Goal: Transaction & Acquisition: Download file/media

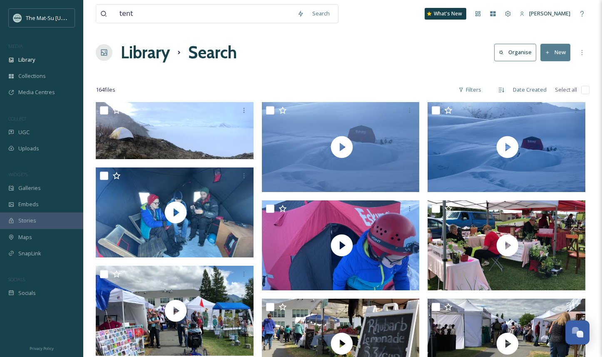
scroll to position [8384, 0]
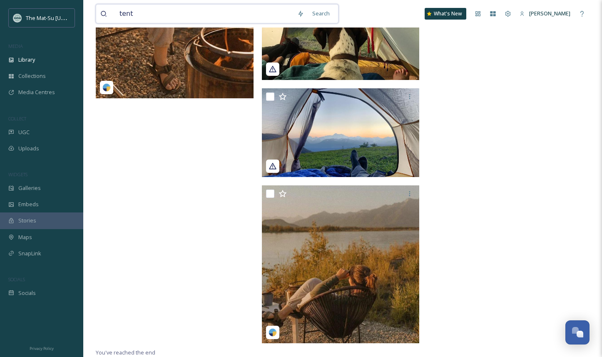
drag, startPoint x: 149, startPoint y: 13, endPoint x: 112, endPoint y: 13, distance: 36.6
click at [112, 13] on div "tent" at bounding box center [196, 14] width 193 height 18
type input "rivers"
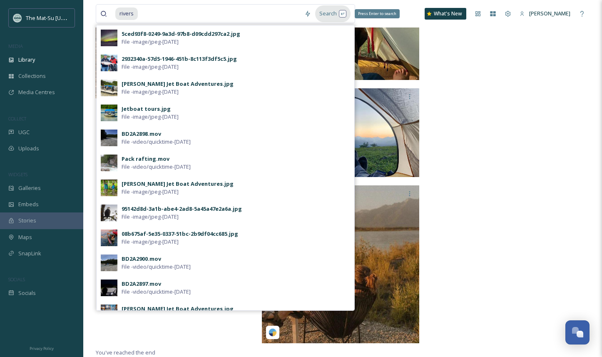
click at [334, 13] on div "Search Press Enter to search" at bounding box center [332, 13] width 35 height 16
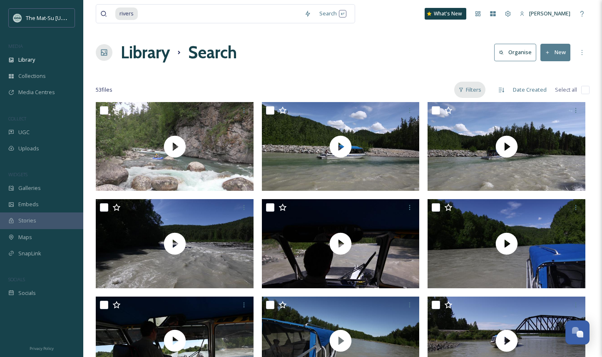
click at [480, 88] on div "Filters" at bounding box center [469, 90] width 31 height 16
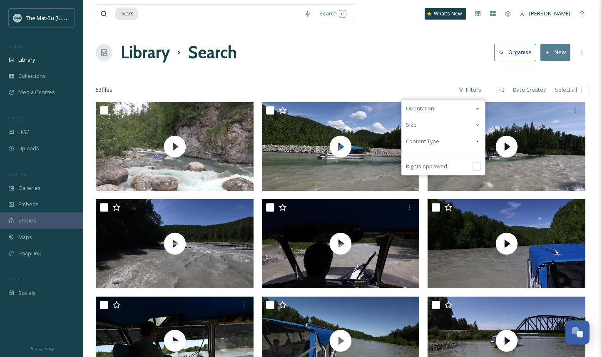
click at [435, 141] on span "Content Type" at bounding box center [422, 141] width 33 height 8
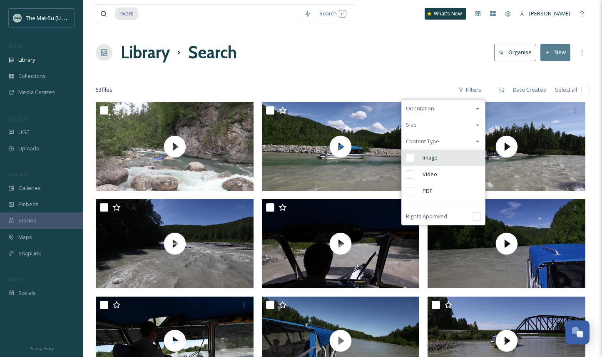
click at [411, 156] on input "checkbox" at bounding box center [410, 158] width 8 height 8
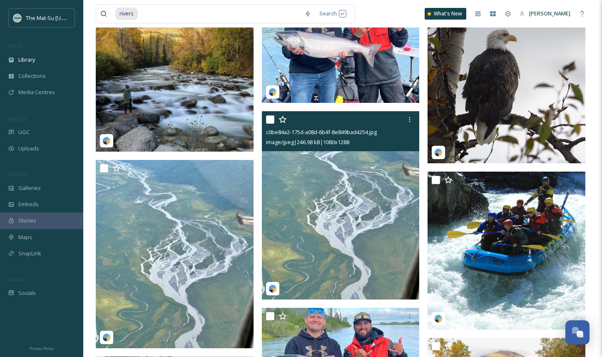
scroll to position [1026, 0]
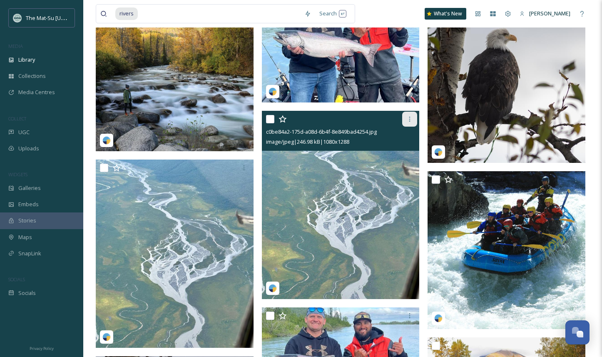
click at [412, 116] on icon at bounding box center [409, 119] width 7 height 7
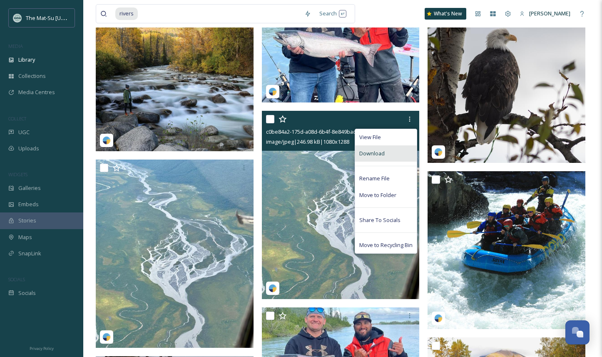
click at [380, 154] on span "Download" at bounding box center [371, 153] width 25 height 8
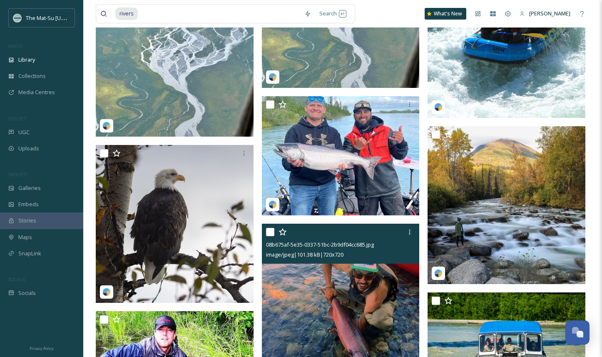
scroll to position [1237, 0]
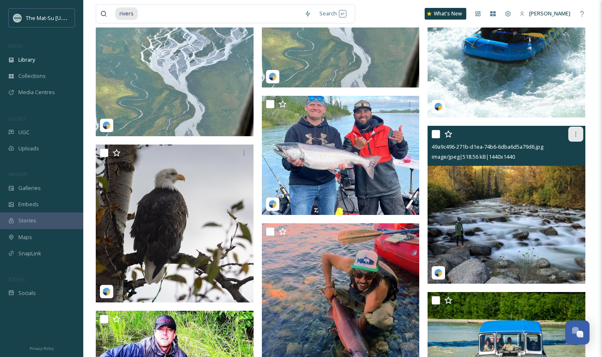
click at [577, 134] on icon at bounding box center [575, 134] width 7 height 7
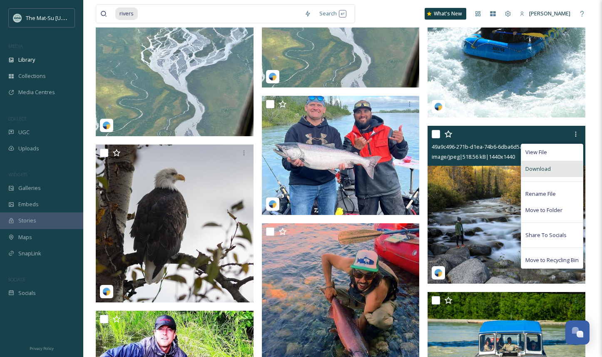
click at [544, 165] on span "Download" at bounding box center [537, 169] width 25 height 8
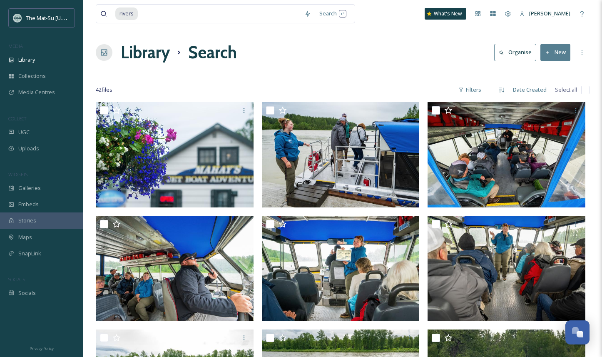
scroll to position [2, 0]
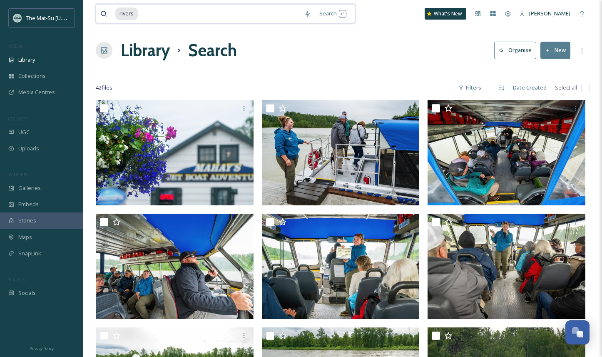
click at [143, 12] on input at bounding box center [219, 14] width 161 height 18
type input "r"
paste input "Matanuska Glacier"
type input "Matanuska Glacier"
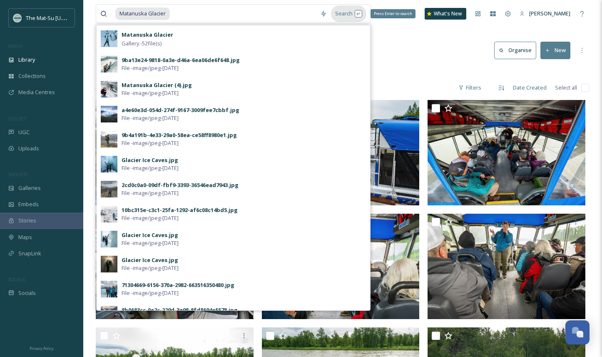
click at [344, 15] on div "Search Press Enter to search" at bounding box center [348, 13] width 35 height 16
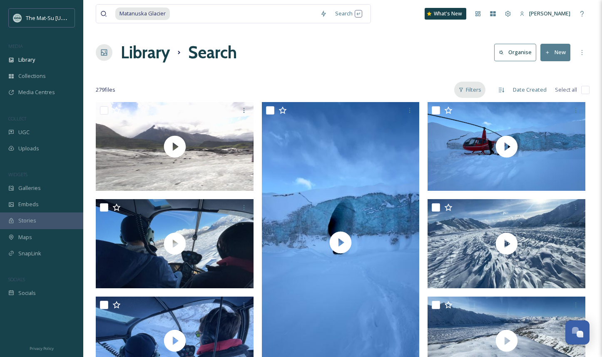
click at [476, 89] on div "Filters" at bounding box center [469, 90] width 31 height 16
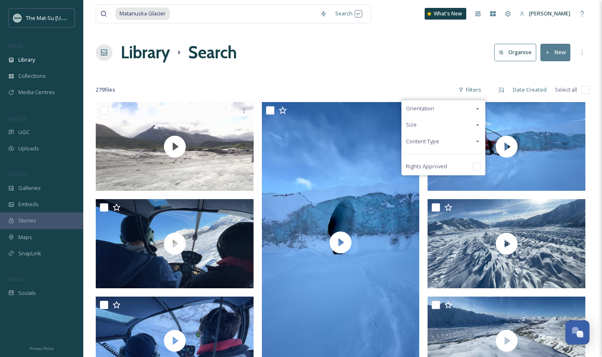
click at [465, 143] on div "Content Type" at bounding box center [443, 141] width 83 height 16
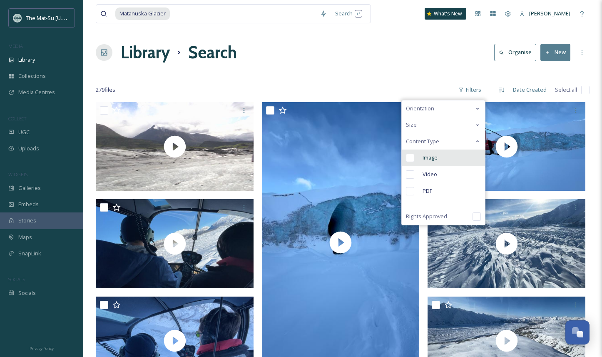
click at [414, 157] on input "checkbox" at bounding box center [410, 158] width 8 height 8
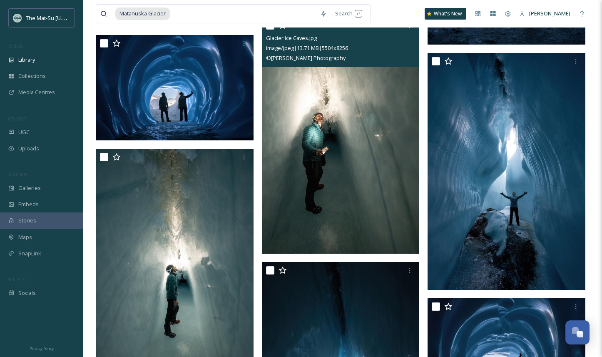
scroll to position [2199, 0]
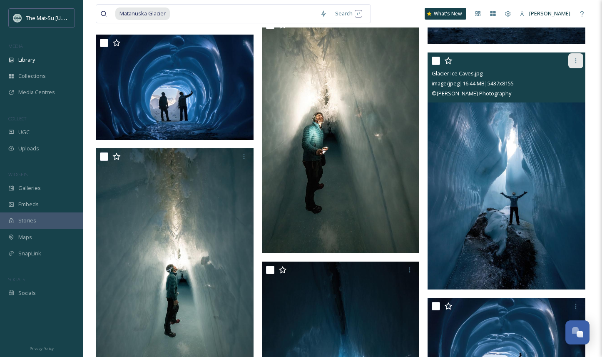
click at [579, 57] on div at bounding box center [575, 60] width 15 height 15
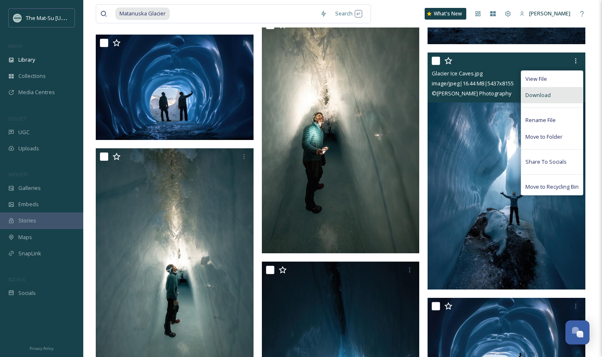
click at [541, 94] on span "Download" at bounding box center [537, 95] width 25 height 8
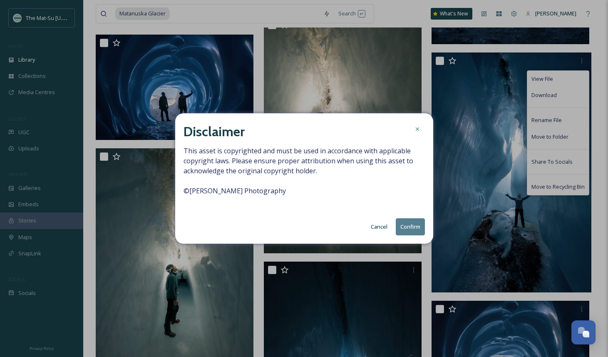
click at [410, 225] on button "Confirm" at bounding box center [410, 226] width 29 height 17
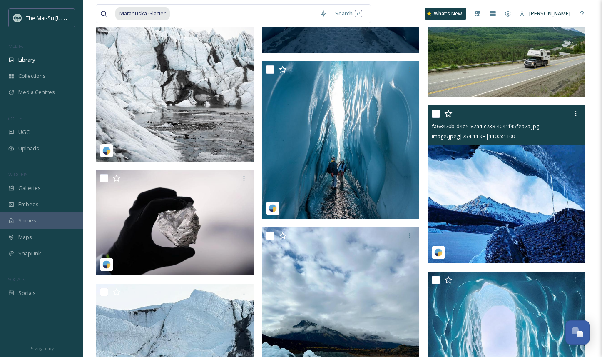
scroll to position [4059, 0]
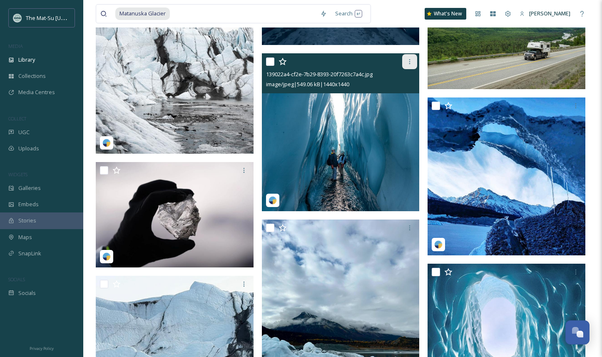
click at [409, 59] on icon at bounding box center [409, 61] width 1 height 5
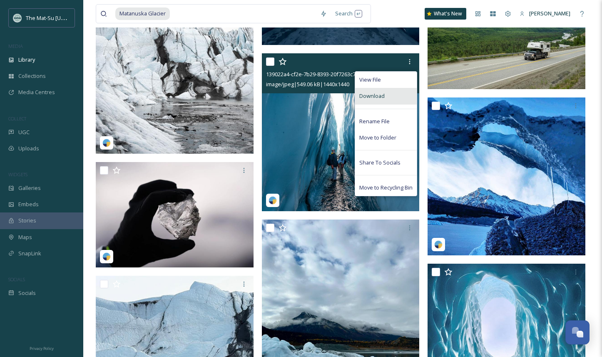
click at [384, 95] on div "Download" at bounding box center [386, 96] width 62 height 16
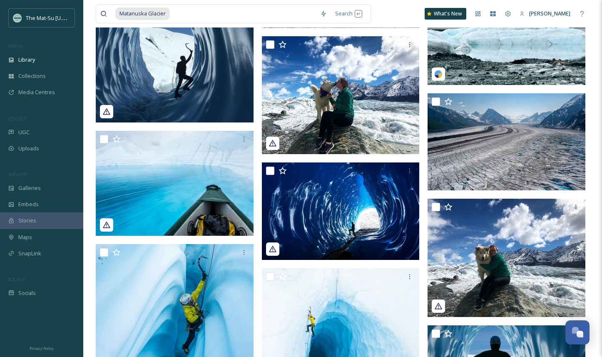
scroll to position [7994, 0]
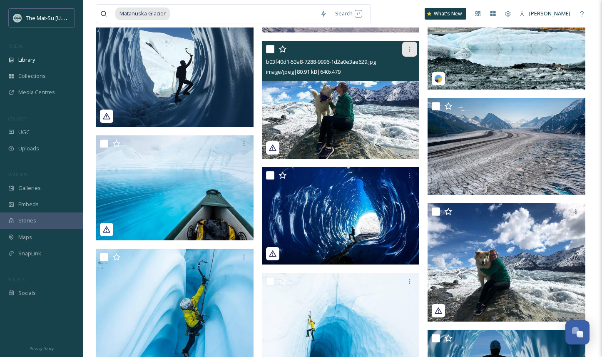
click at [407, 49] on icon at bounding box center [409, 49] width 7 height 7
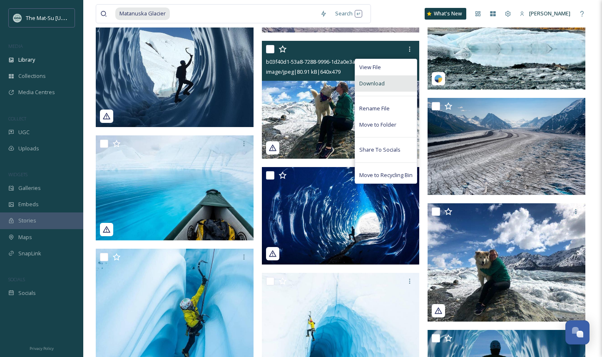
click at [379, 85] on span "Download" at bounding box center [371, 83] width 25 height 8
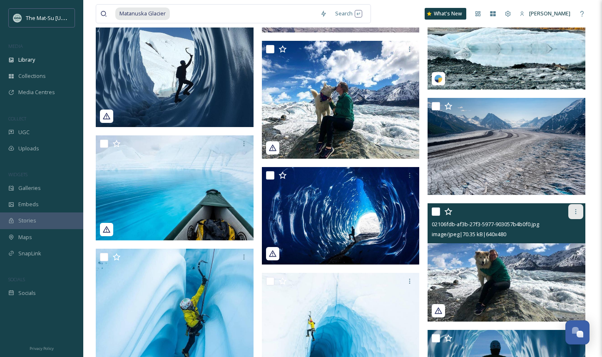
click at [575, 213] on icon at bounding box center [575, 211] width 1 height 5
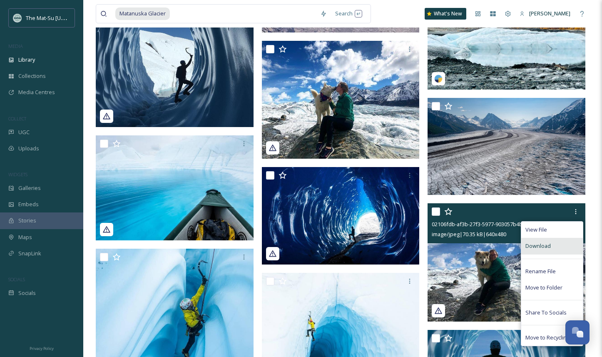
click at [544, 244] on span "Download" at bounding box center [537, 246] width 25 height 8
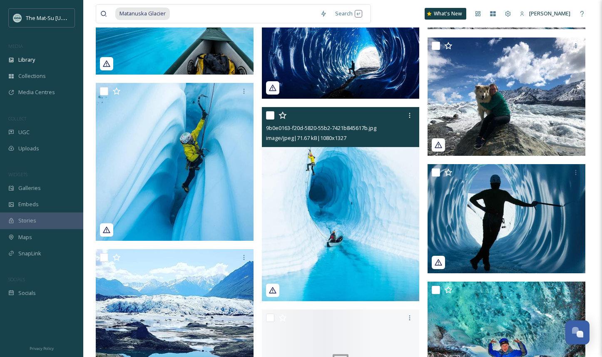
scroll to position [8176, 0]
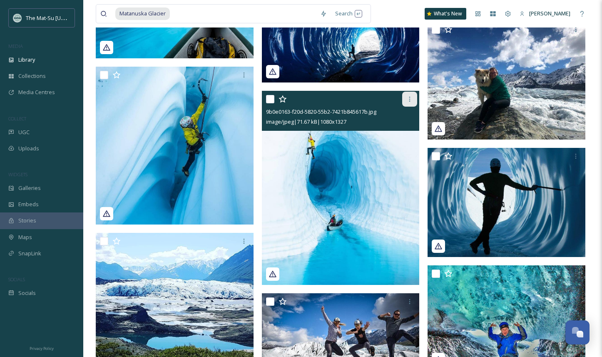
click at [410, 100] on icon at bounding box center [409, 99] width 7 height 7
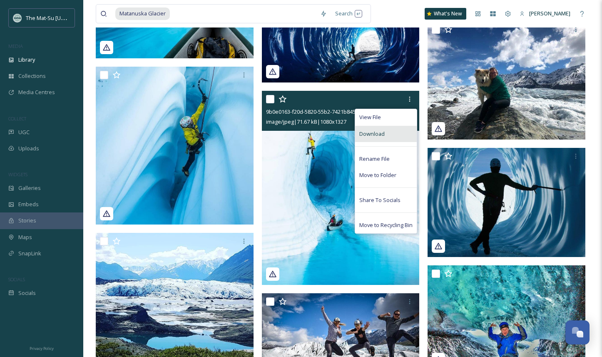
click at [387, 131] on div "Download" at bounding box center [386, 134] width 62 height 16
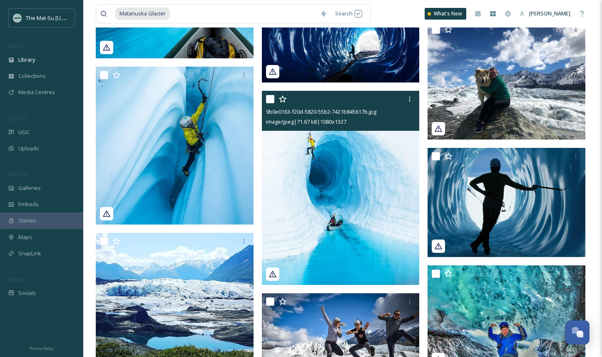
click at [376, 172] on img at bounding box center [341, 188] width 158 height 194
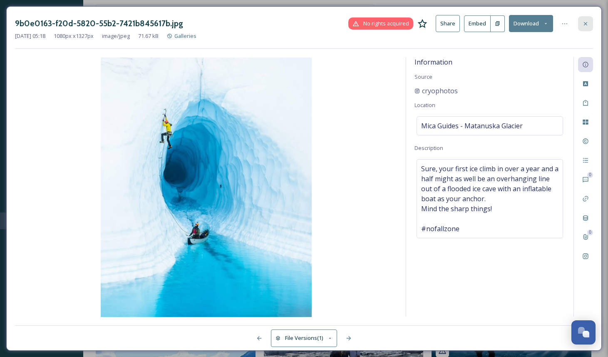
click at [586, 23] on icon at bounding box center [585, 23] width 7 height 7
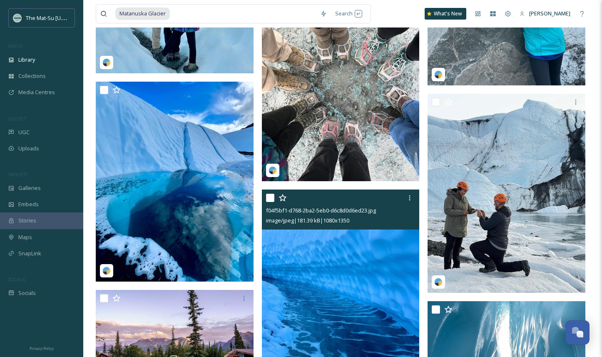
scroll to position [11709, 0]
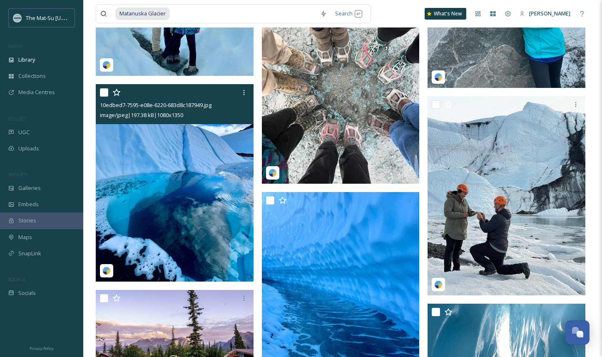
click at [218, 167] on img at bounding box center [175, 182] width 158 height 197
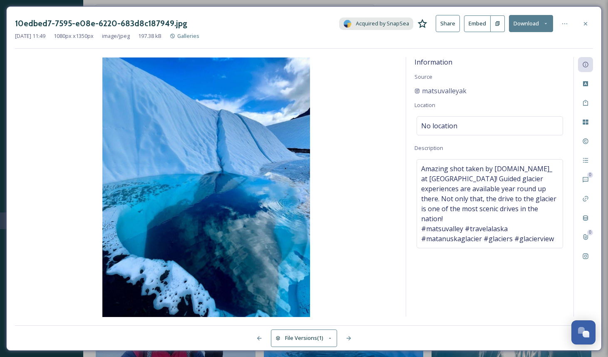
click at [531, 22] on button "Download" at bounding box center [531, 23] width 44 height 17
click at [584, 24] on icon at bounding box center [585, 23] width 7 height 7
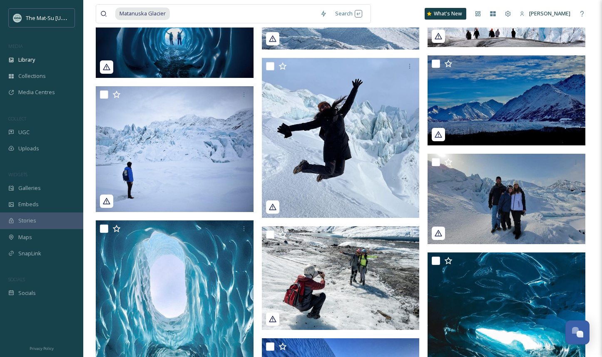
scroll to position [10584, 0]
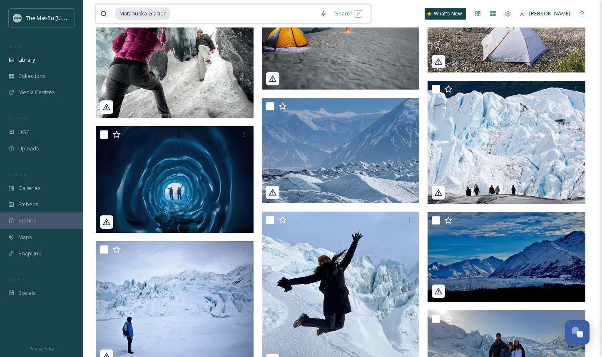
drag, startPoint x: 174, startPoint y: 11, endPoint x: 115, endPoint y: 14, distance: 58.7
click at [115, 14] on div "Matanuska Glacier" at bounding box center [215, 14] width 201 height 18
type input "knik"
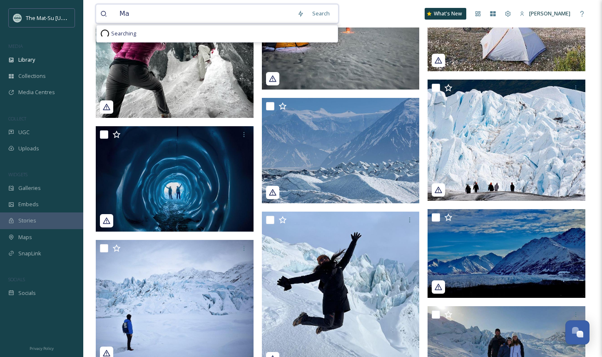
type input "M"
type input "knik glacier"
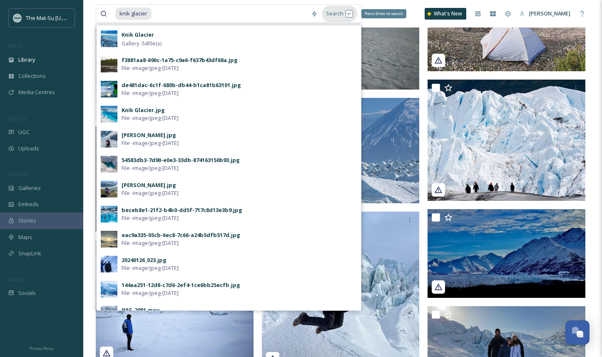
click at [332, 15] on div "Search Press Enter to search" at bounding box center [339, 13] width 35 height 16
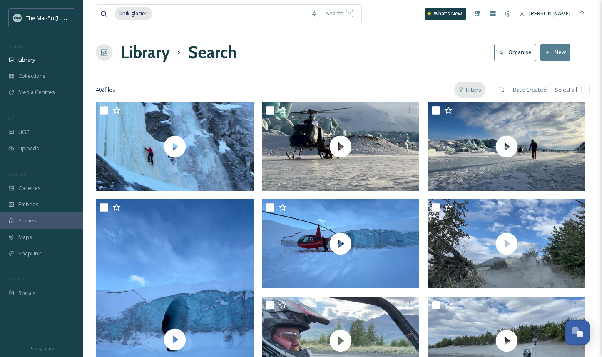
click at [471, 91] on div "Filters" at bounding box center [469, 90] width 31 height 16
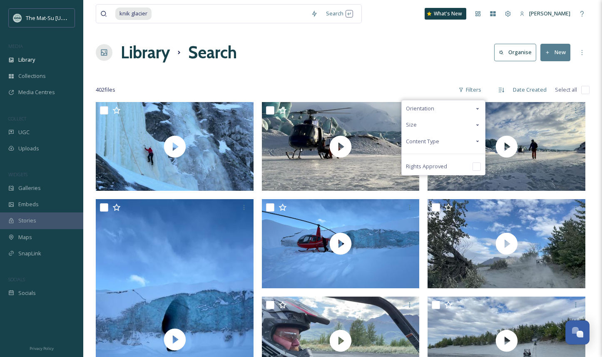
click at [434, 141] on span "Content Type" at bounding box center [422, 141] width 33 height 8
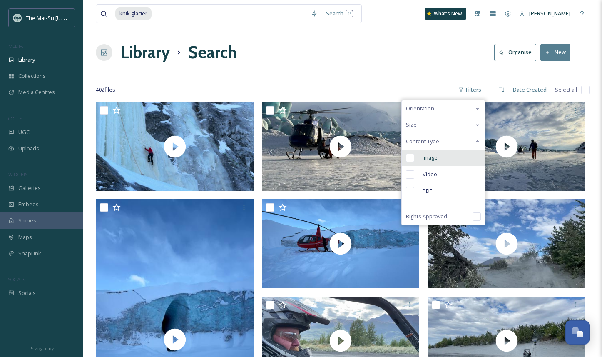
click at [413, 159] on input "checkbox" at bounding box center [410, 158] width 8 height 8
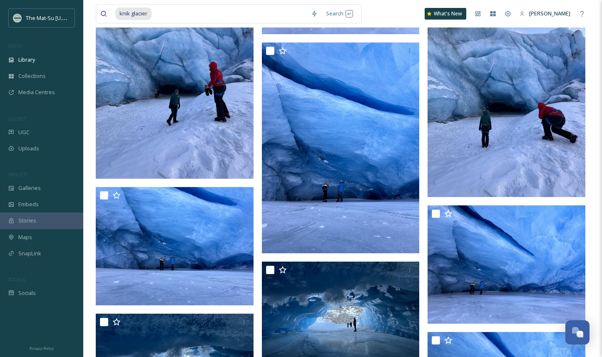
scroll to position [1480, 0]
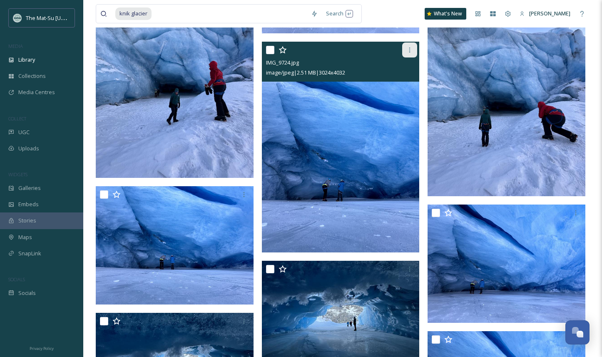
click at [409, 48] on icon at bounding box center [409, 50] width 7 height 7
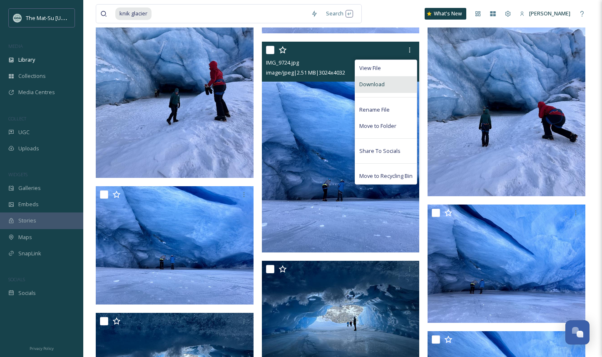
click at [375, 86] on span "Download" at bounding box center [371, 84] width 25 height 8
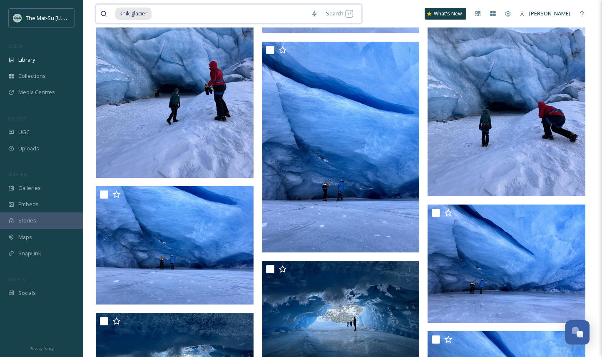
click at [158, 12] on input at bounding box center [229, 14] width 154 height 18
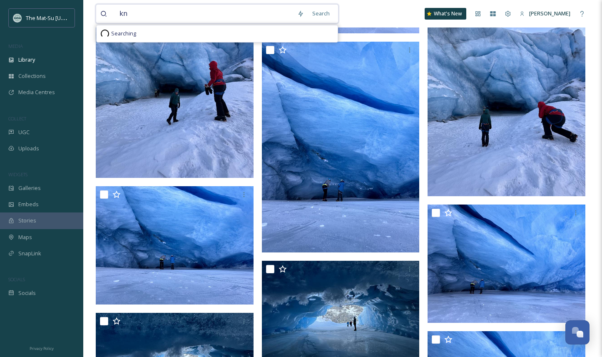
type input "k"
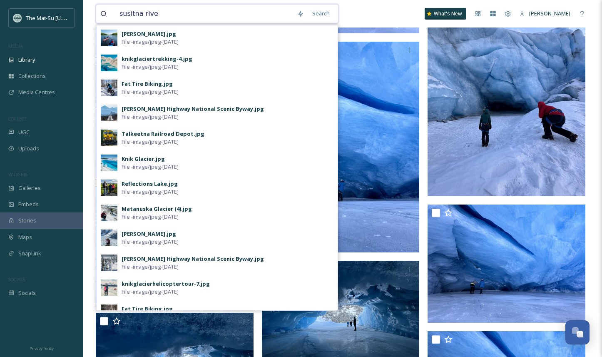
type input "susitna river"
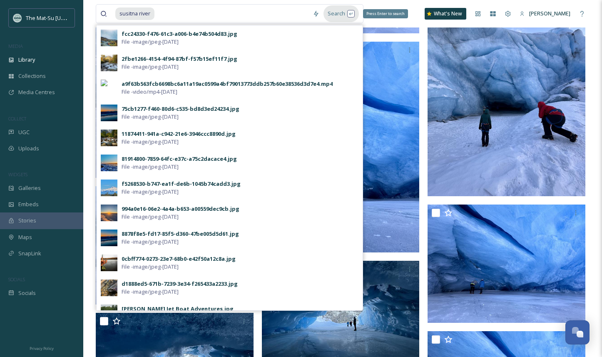
click at [335, 14] on div "Search Press Enter to search" at bounding box center [340, 13] width 35 height 16
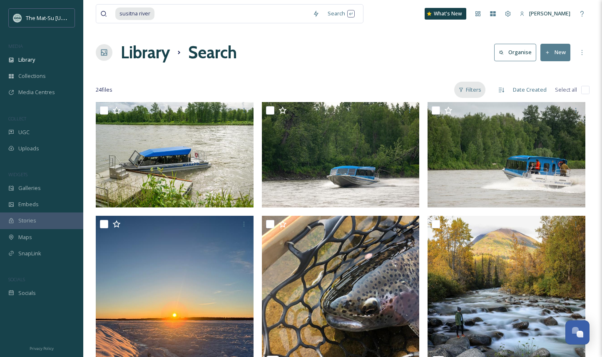
click at [473, 90] on div "Filters" at bounding box center [469, 90] width 31 height 16
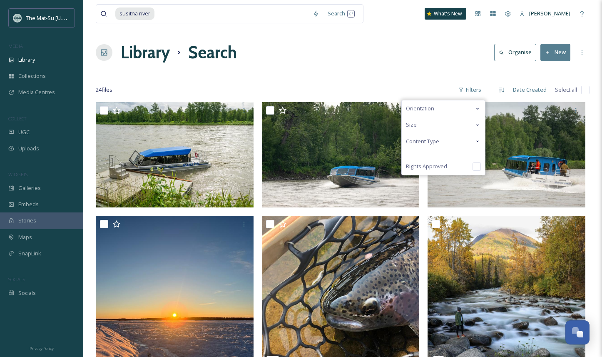
click at [436, 140] on span "Content Type" at bounding box center [422, 141] width 33 height 8
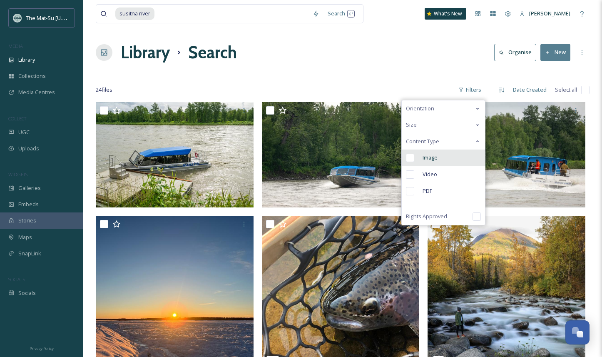
click at [411, 158] on input "checkbox" at bounding box center [410, 158] width 8 height 8
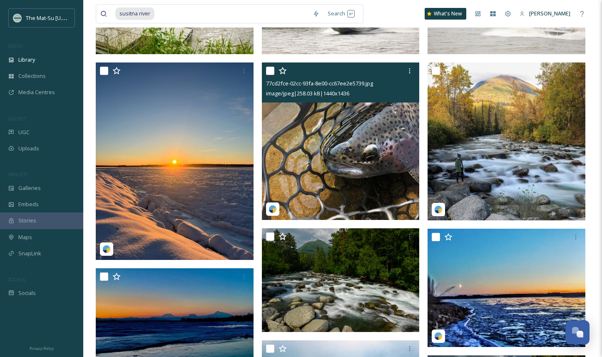
scroll to position [154, 0]
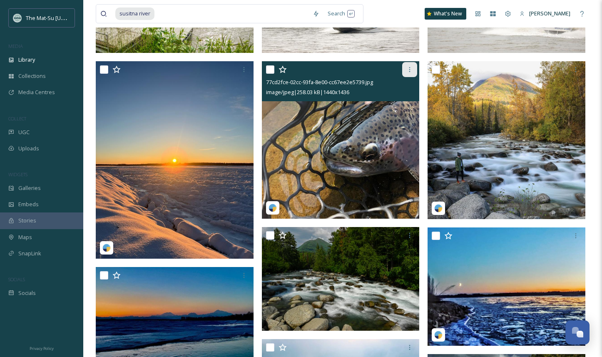
click at [411, 69] on icon at bounding box center [409, 69] width 7 height 7
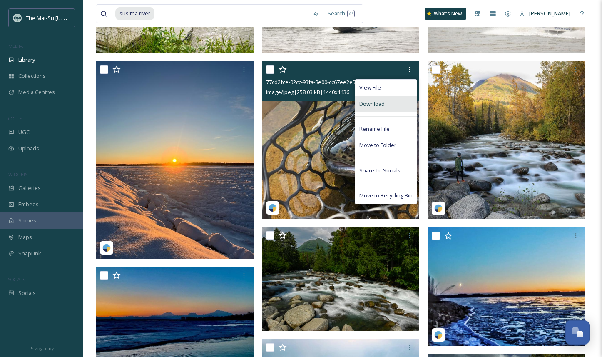
click at [384, 107] on div "Download" at bounding box center [386, 104] width 62 height 16
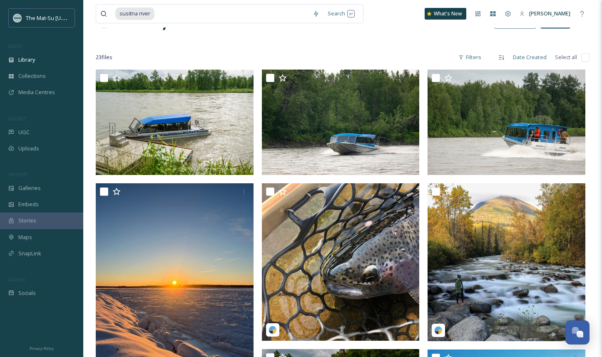
scroll to position [0, 0]
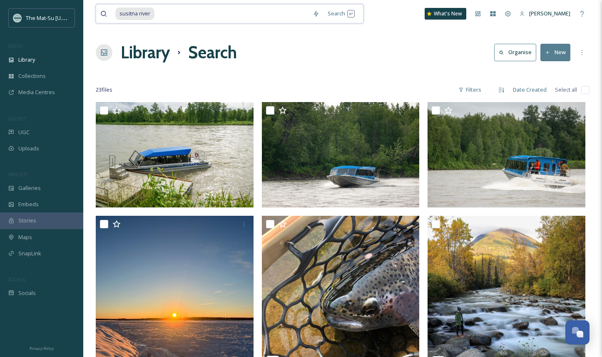
click at [157, 10] on input at bounding box center [231, 14] width 153 height 18
type input "s"
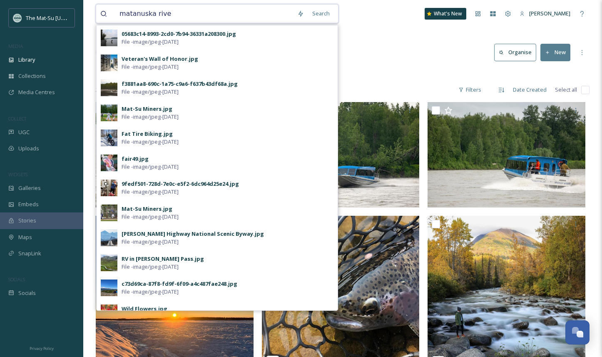
type input "matanuska river"
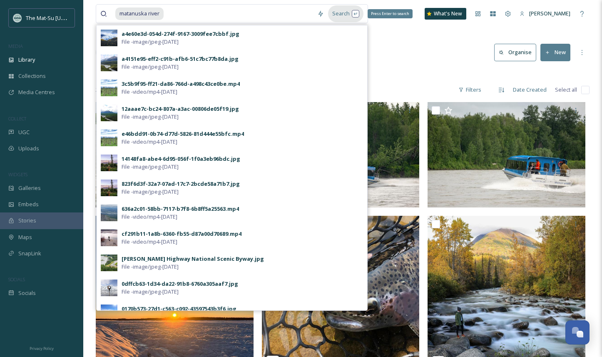
click at [343, 13] on div "Search Press Enter to search" at bounding box center [345, 13] width 35 height 16
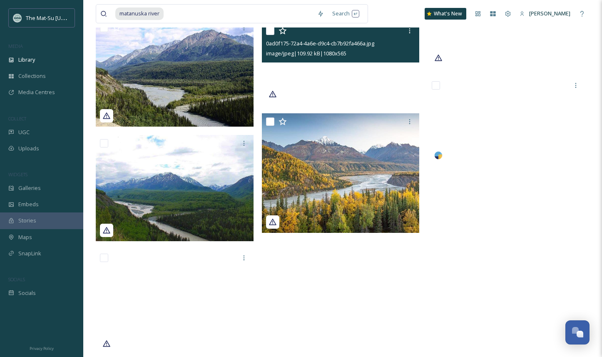
scroll to position [1158, 0]
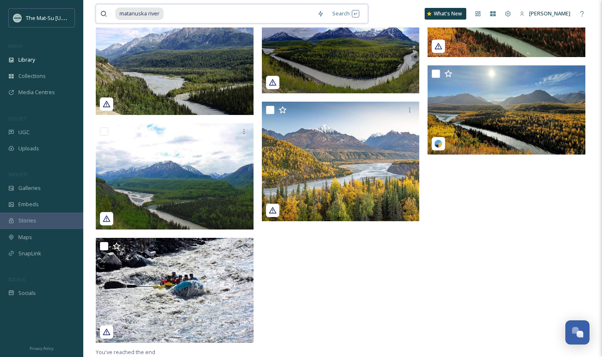
drag, startPoint x: 168, startPoint y: 14, endPoint x: 129, endPoint y: 14, distance: 38.3
click at [129, 14] on div "matanuska river" at bounding box center [214, 14] width 198 height 18
type input "m"
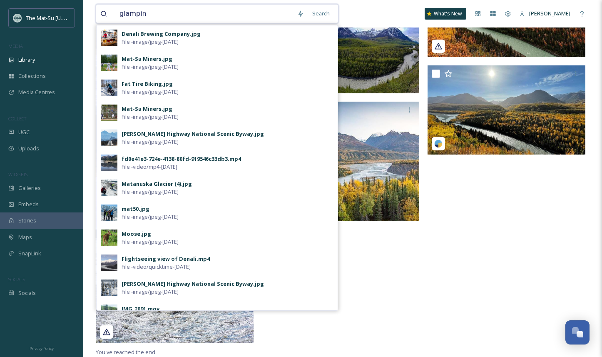
type input "glamping"
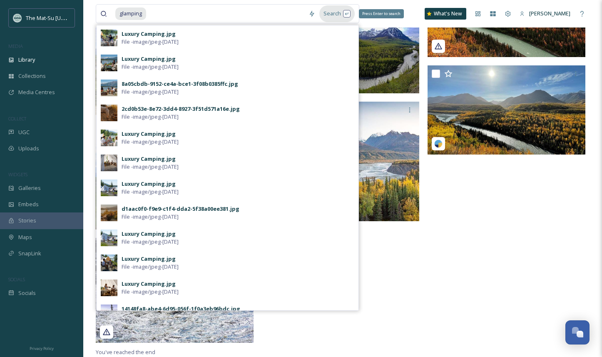
click at [334, 12] on div "Search Press Enter to search" at bounding box center [336, 13] width 35 height 16
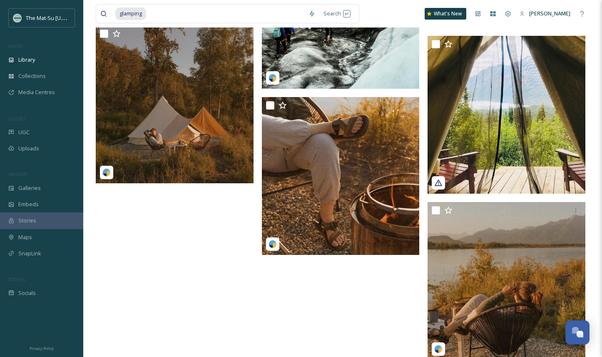
scroll to position [1655, 0]
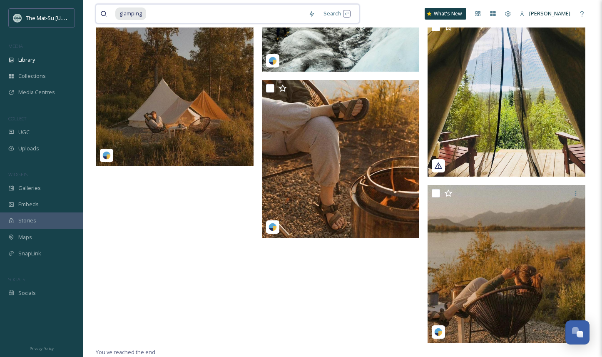
click at [151, 14] on input at bounding box center [225, 14] width 157 height 18
type input "g"
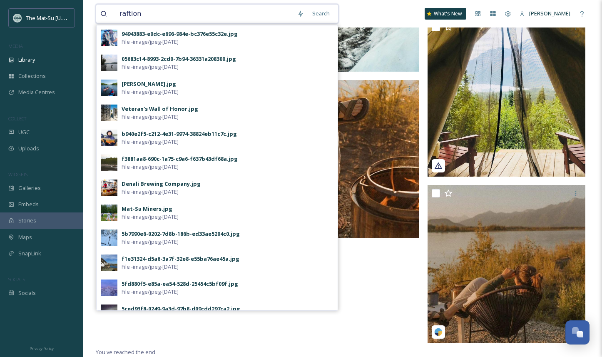
type input "raftiong"
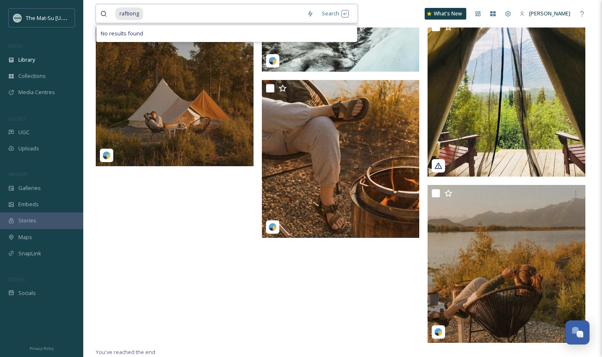
click at [133, 12] on span "raftiong" at bounding box center [129, 13] width 28 height 12
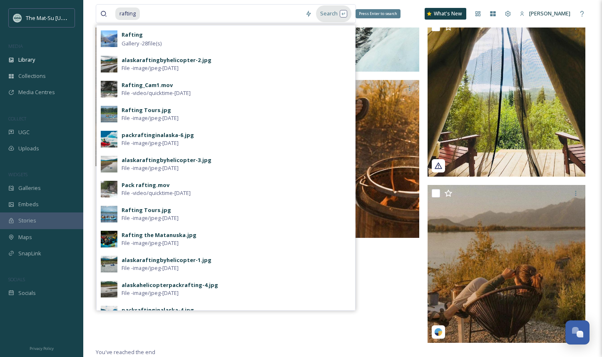
click at [329, 13] on div "Search Press Enter to search" at bounding box center [333, 13] width 35 height 16
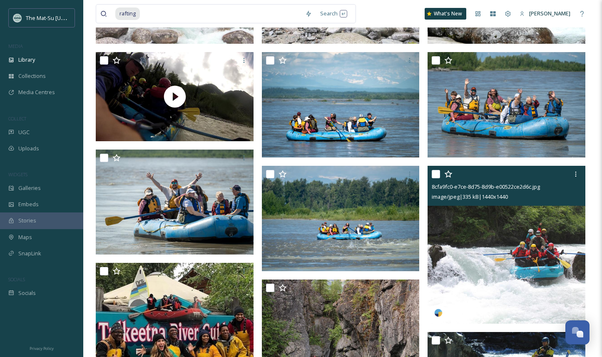
scroll to position [153, 0]
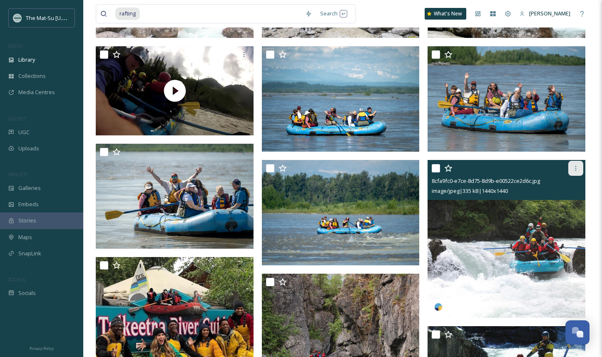
click at [576, 167] on icon at bounding box center [575, 168] width 7 height 7
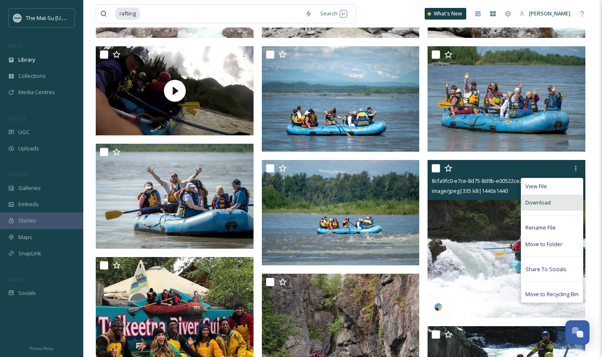
click at [545, 203] on span "Download" at bounding box center [537, 202] width 25 height 8
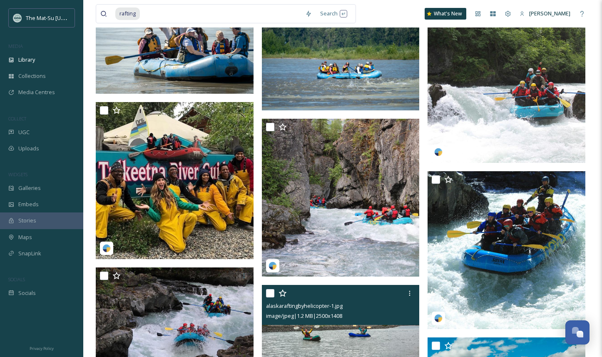
scroll to position [311, 0]
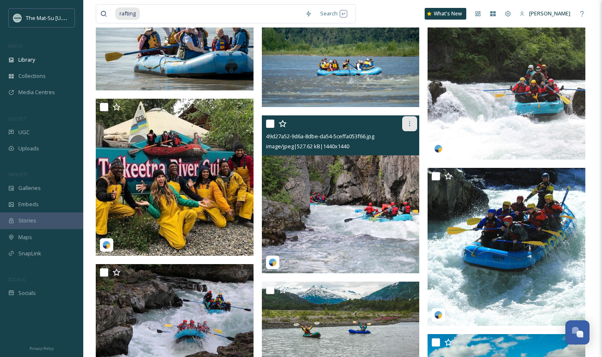
click at [409, 121] on icon at bounding box center [409, 123] width 1 height 5
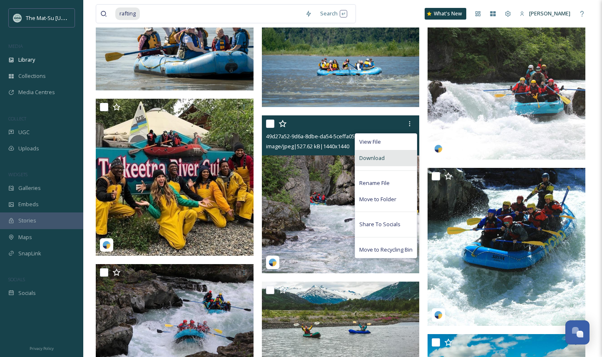
click at [380, 161] on span "Download" at bounding box center [371, 158] width 25 height 8
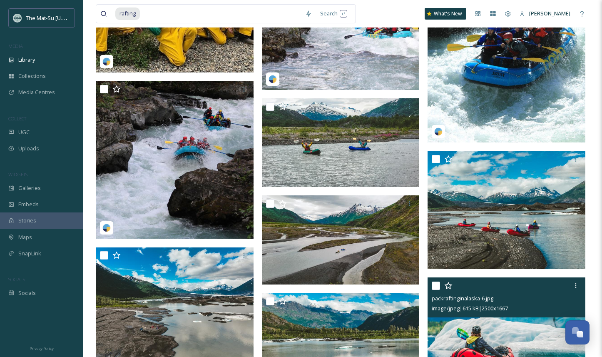
scroll to position [494, 0]
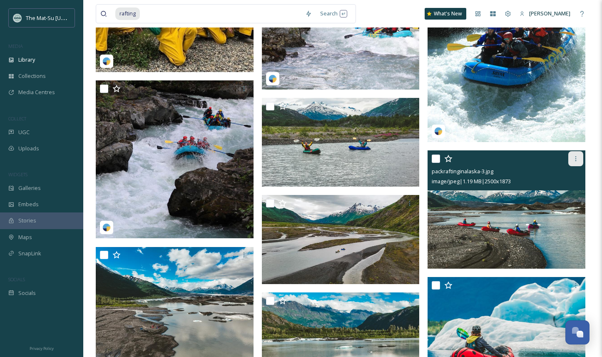
click at [575, 156] on icon at bounding box center [575, 158] width 7 height 7
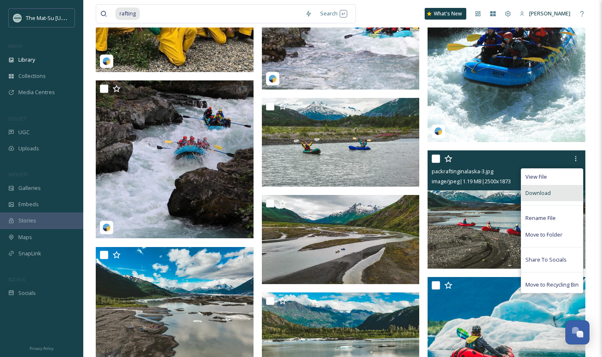
click at [547, 192] on span "Download" at bounding box center [537, 193] width 25 height 8
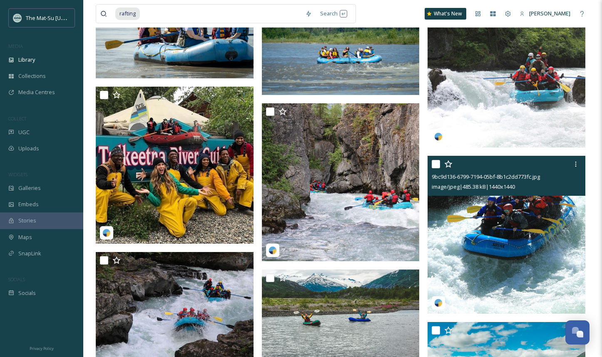
scroll to position [320, 0]
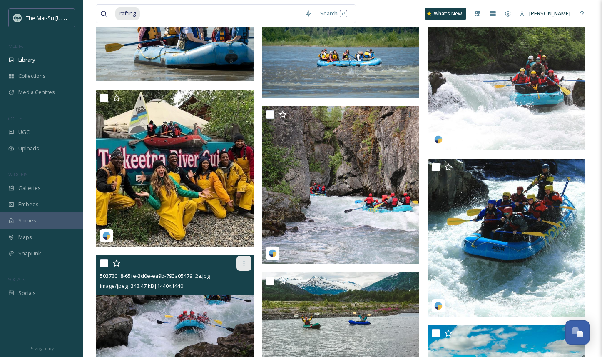
click at [243, 263] on icon at bounding box center [243, 263] width 7 height 7
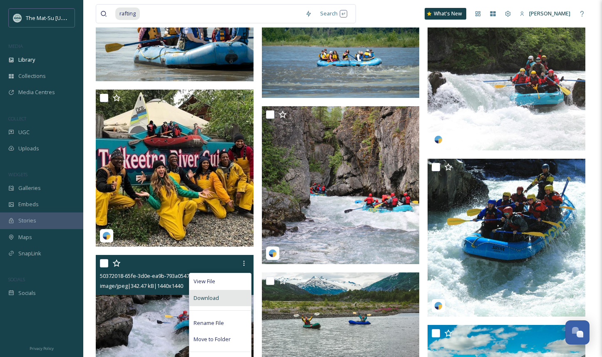
click at [230, 299] on div "Download" at bounding box center [220, 298] width 62 height 16
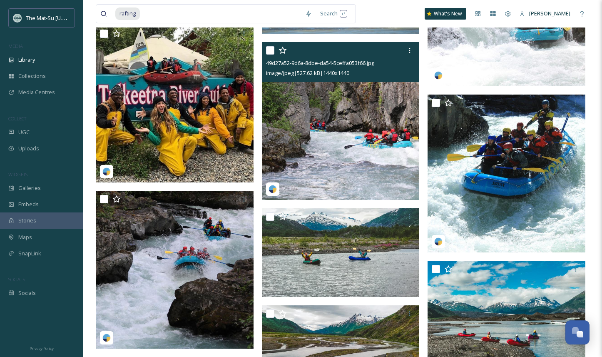
scroll to position [379, 0]
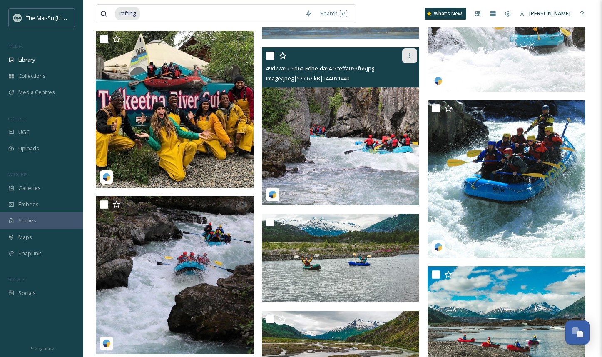
click at [411, 54] on icon at bounding box center [409, 55] width 7 height 7
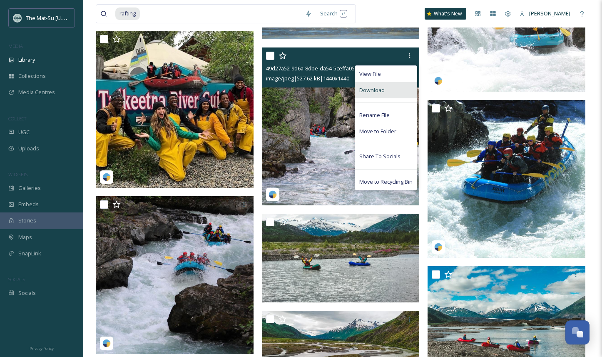
click at [370, 89] on span "Download" at bounding box center [371, 90] width 25 height 8
